Goal: Check status

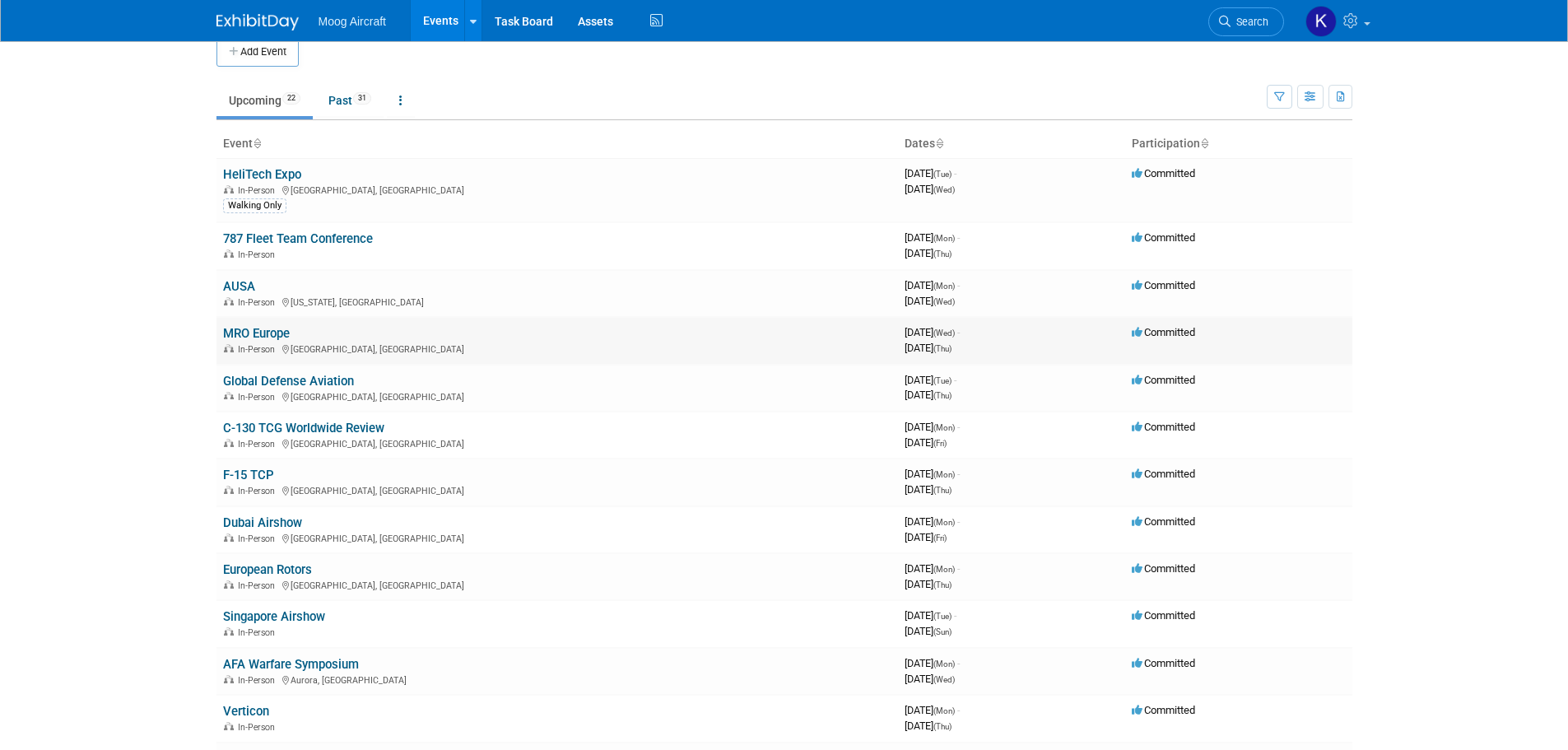
scroll to position [82, 0]
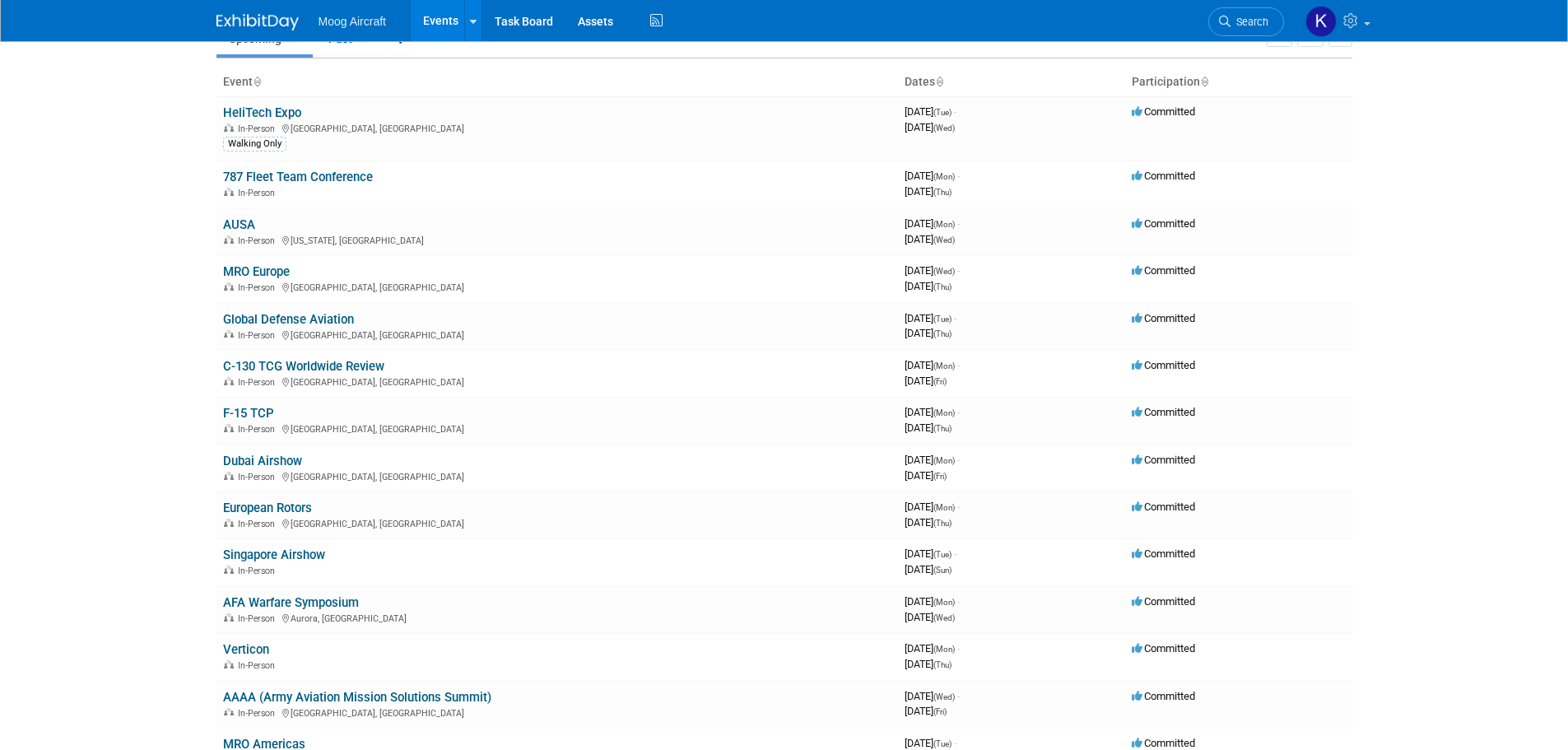
click at [286, 510] on link "European Rotors" at bounding box center [267, 508] width 89 height 15
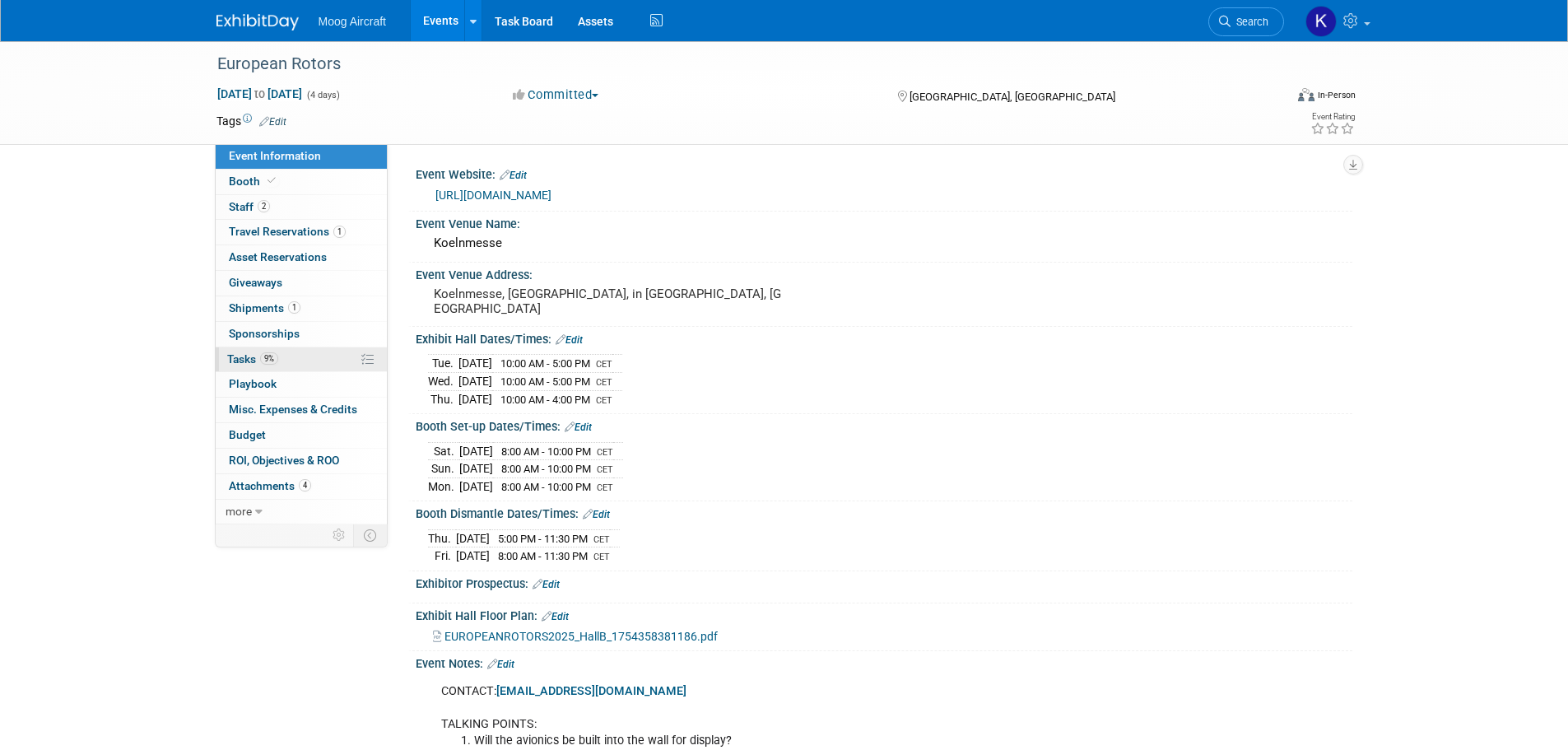
click at [229, 360] on span "Tasks 9%" at bounding box center [252, 359] width 51 height 13
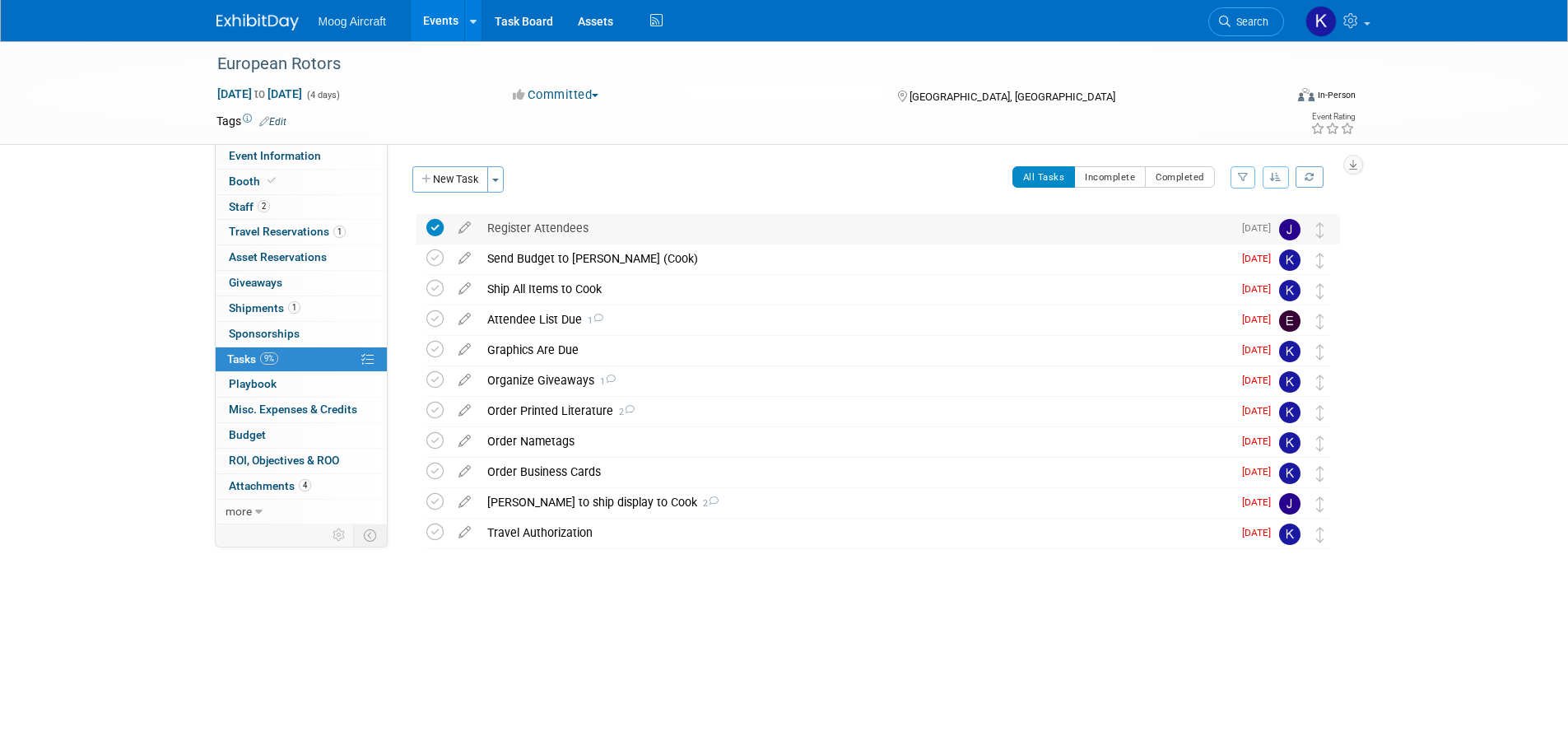
click at [554, 238] on div "Register Attendees" at bounding box center [855, 227] width 753 height 28
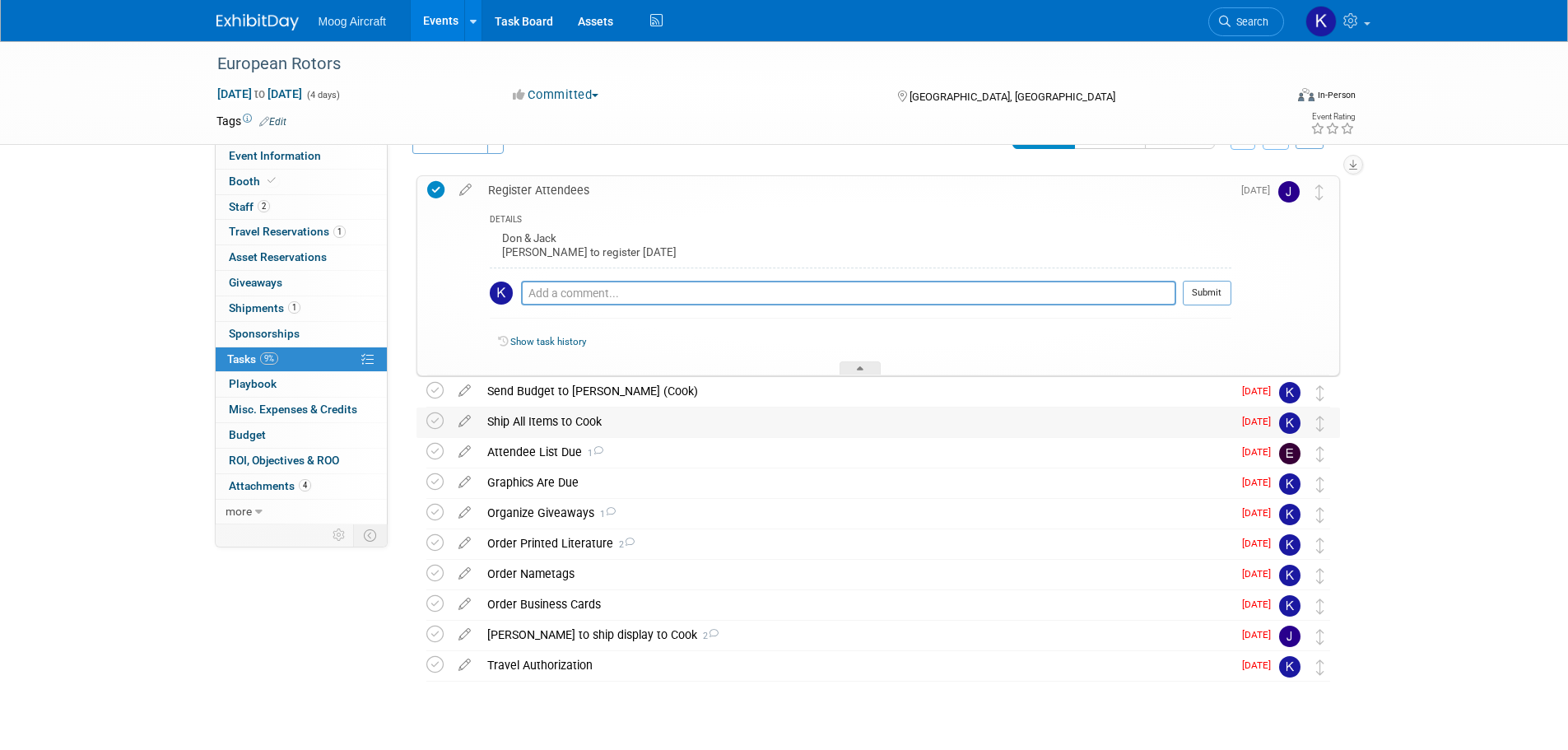
scroll to position [71, 0]
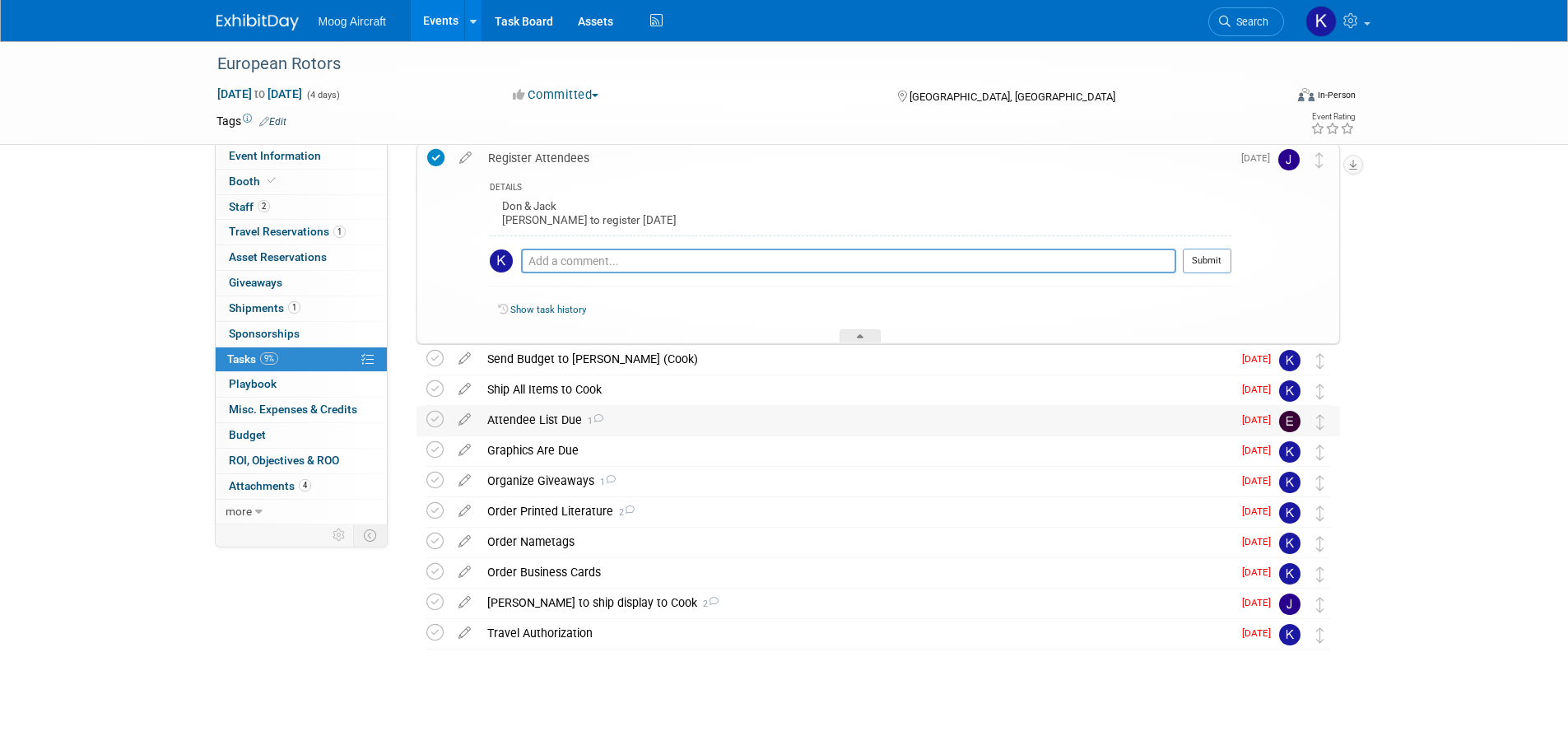
click at [549, 433] on div "Attendee List Due 1" at bounding box center [855, 419] width 753 height 28
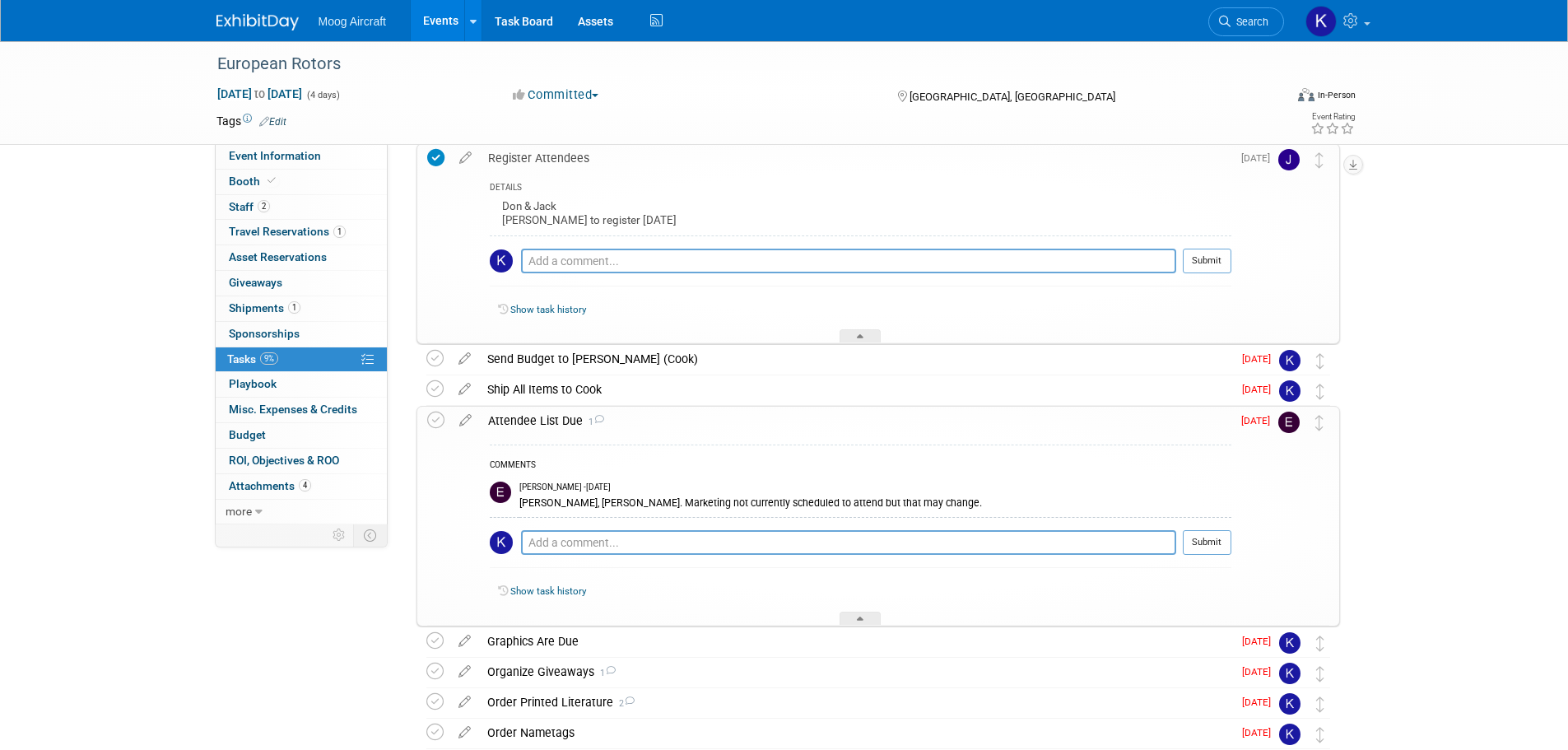
click at [549, 427] on div "Attendee List Due 1" at bounding box center [856, 420] width 752 height 28
